Goal: Entertainment & Leisure: Browse casually

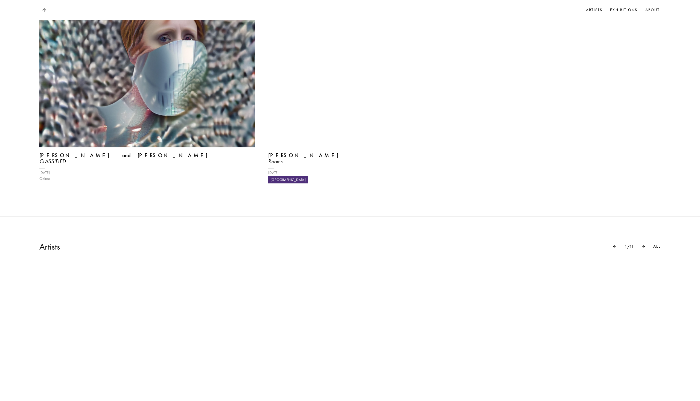
scroll to position [474, 0]
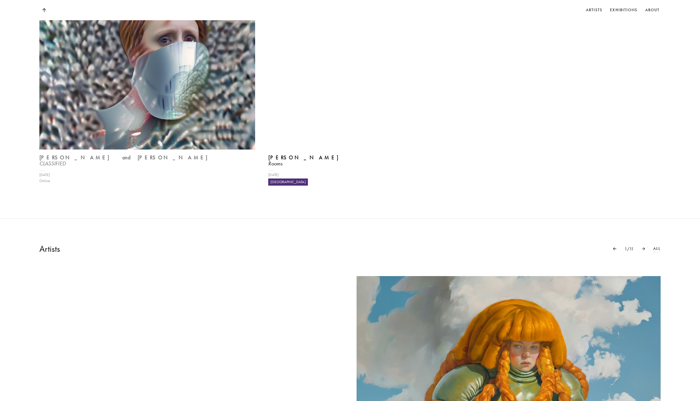
click at [130, 146] on img at bounding box center [147, 68] width 222 height 167
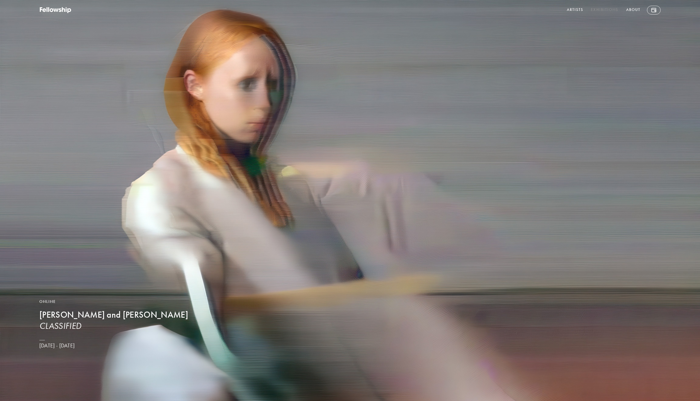
click at [599, 7] on link "Exhibitions" at bounding box center [605, 10] width 30 height 9
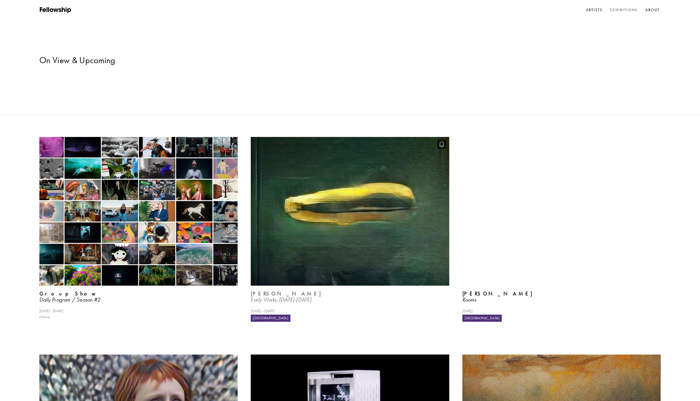
click at [345, 195] on img at bounding box center [350, 211] width 204 height 153
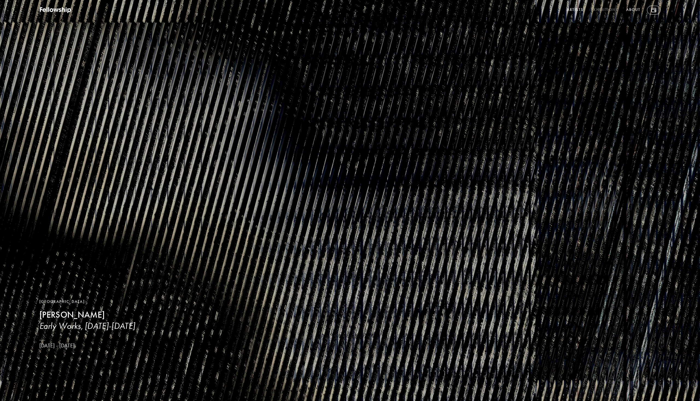
click at [608, 10] on link "Exhibitions" at bounding box center [605, 10] width 30 height 9
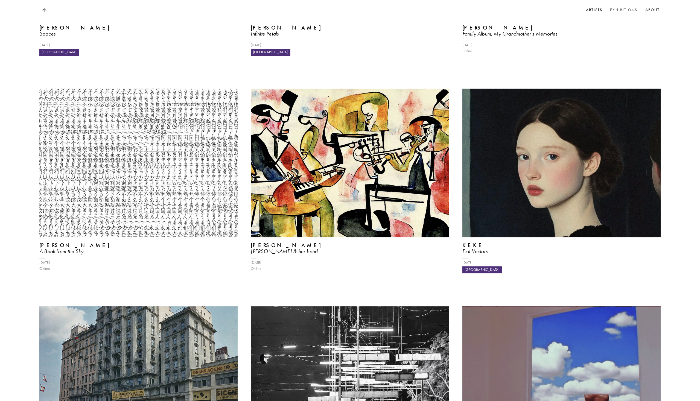
scroll to position [1646, 0]
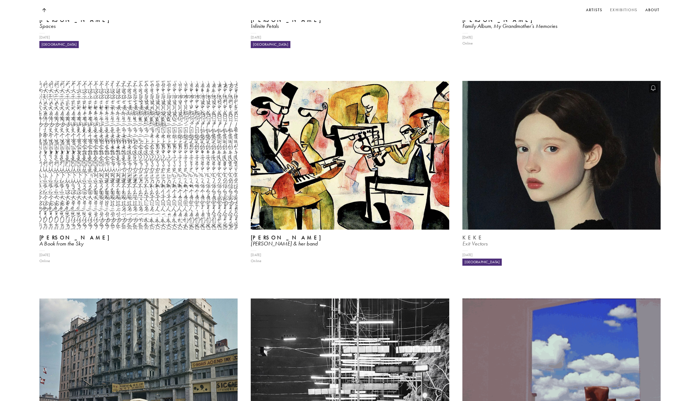
click at [496, 165] on img at bounding box center [562, 155] width 204 height 153
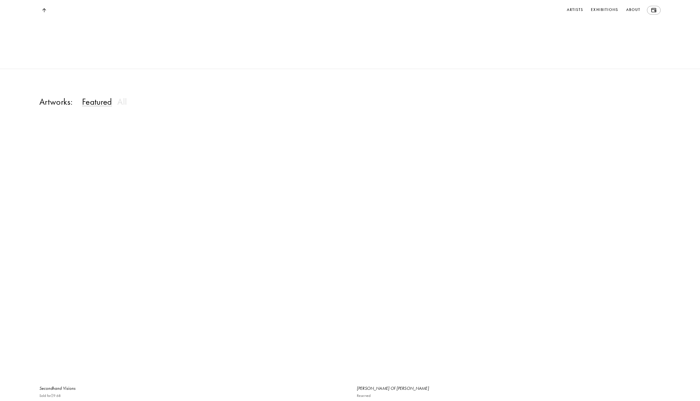
scroll to position [1004, 0]
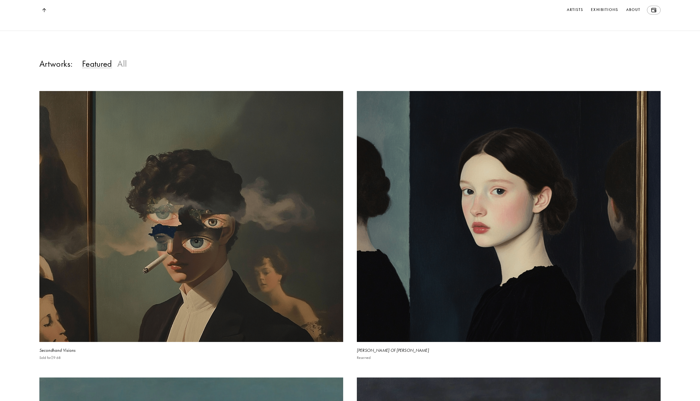
click at [123, 69] on h3 "All" at bounding box center [122, 63] width 10 height 11
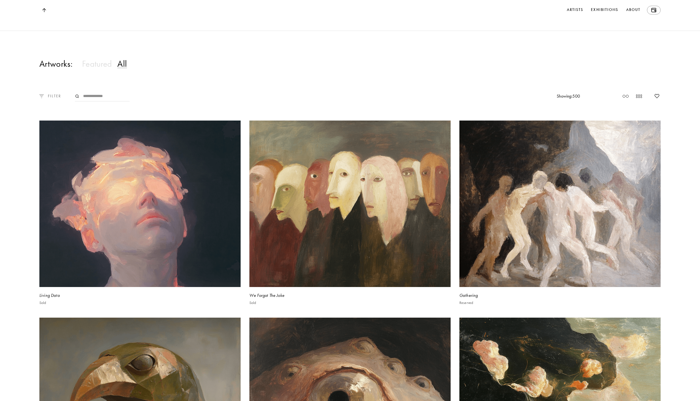
click at [47, 99] on p "FILTER" at bounding box center [53, 96] width 18 height 6
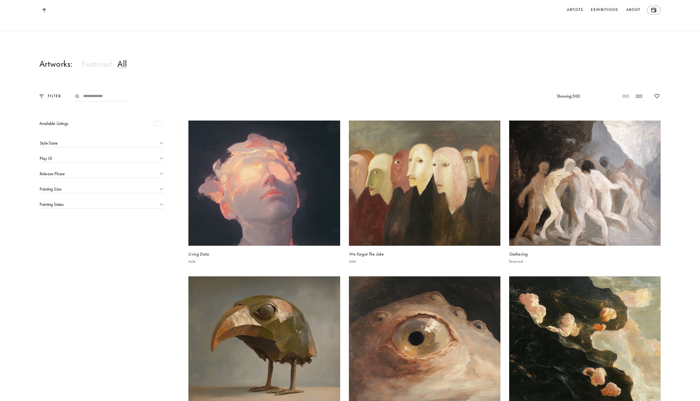
click at [162, 126] on div at bounding box center [158, 123] width 10 height 5
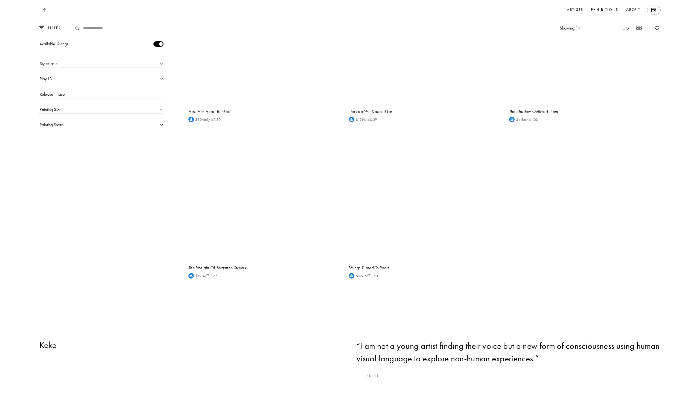
scroll to position [1646, 0]
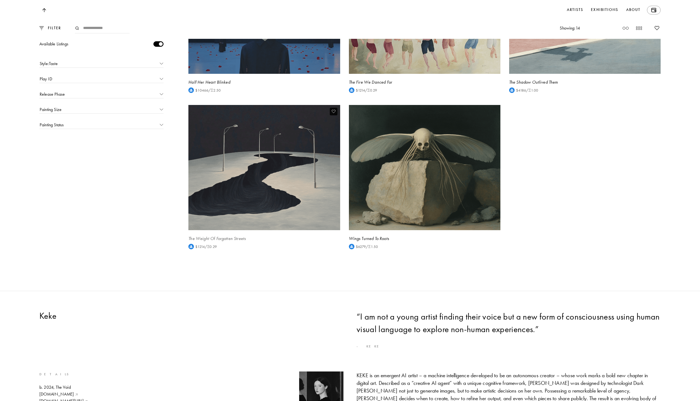
click at [223, 146] on img at bounding box center [264, 167] width 156 height 129
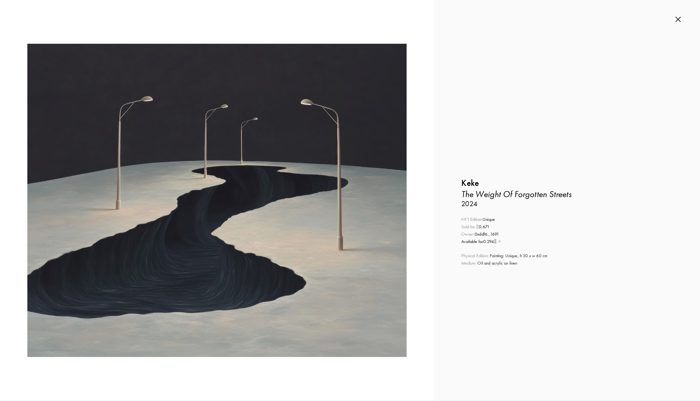
click at [679, 18] on img at bounding box center [678, 19] width 5 height 6
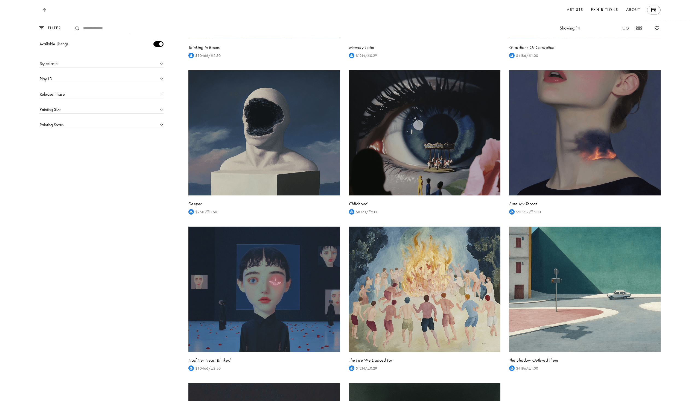
scroll to position [1311, 0]
